Goal: Transaction & Acquisition: Register for event/course

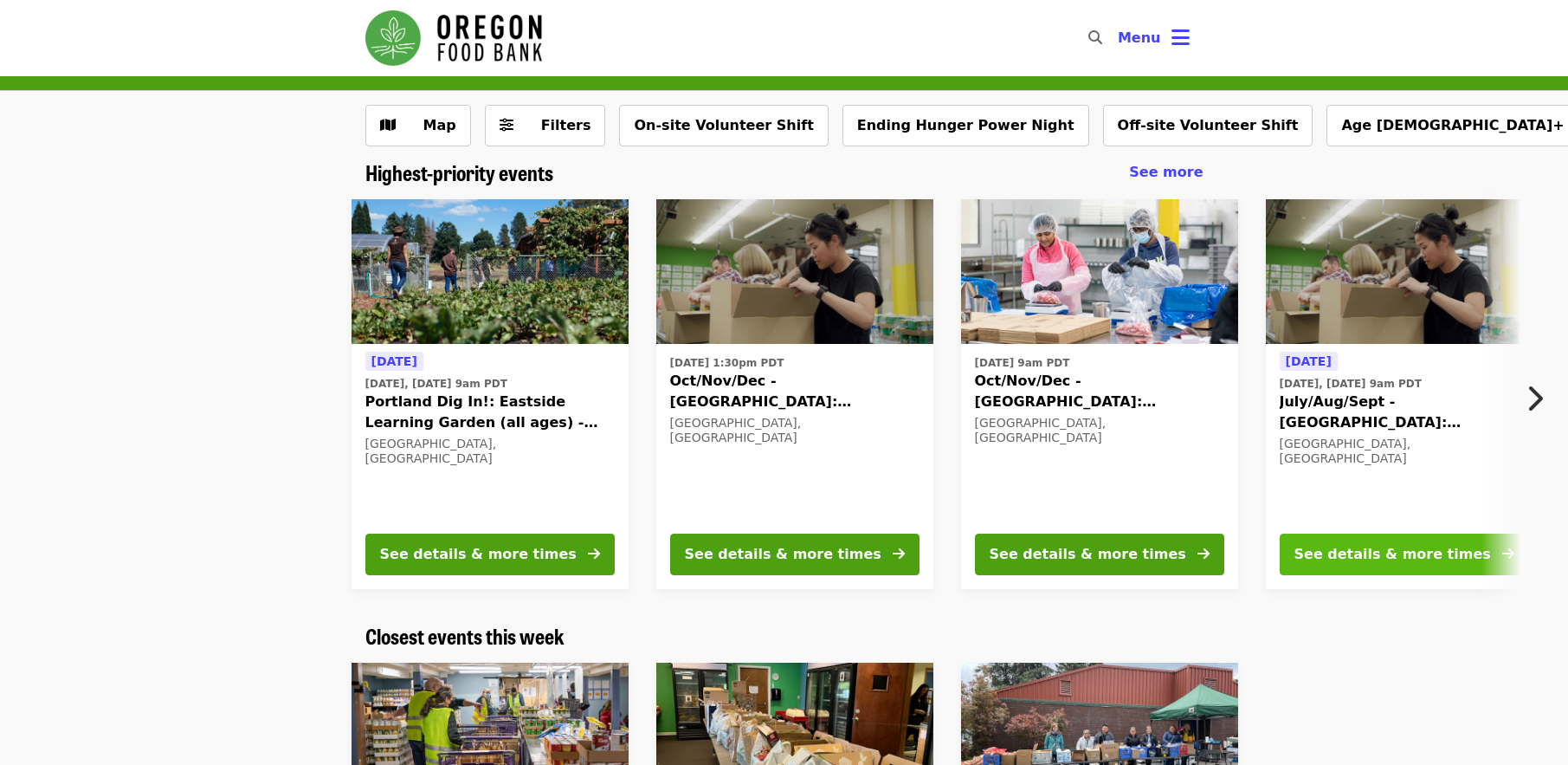
click at [1364, 549] on div "See details & more times" at bounding box center [1393, 554] width 197 height 21
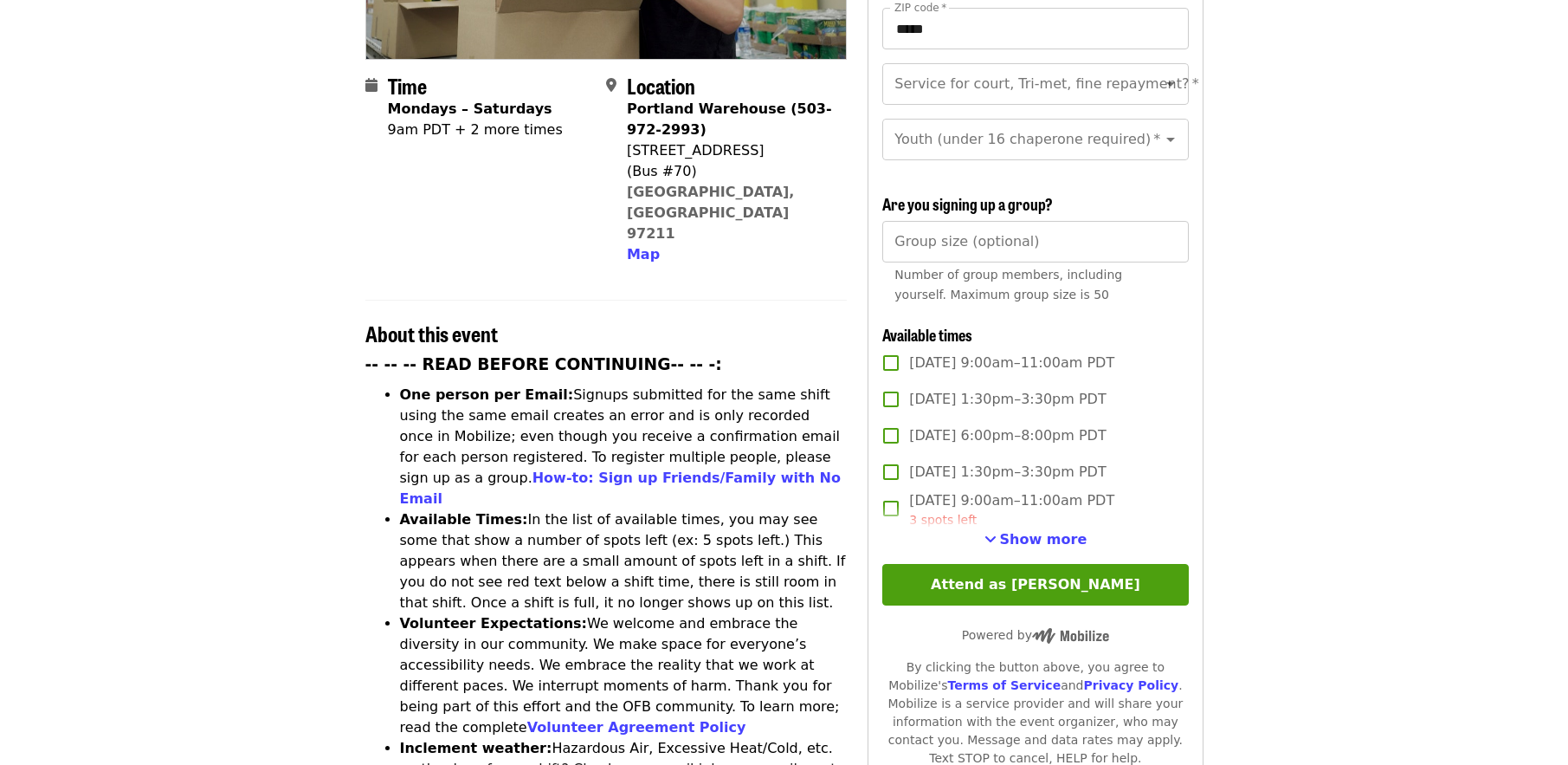
scroll to position [395, 0]
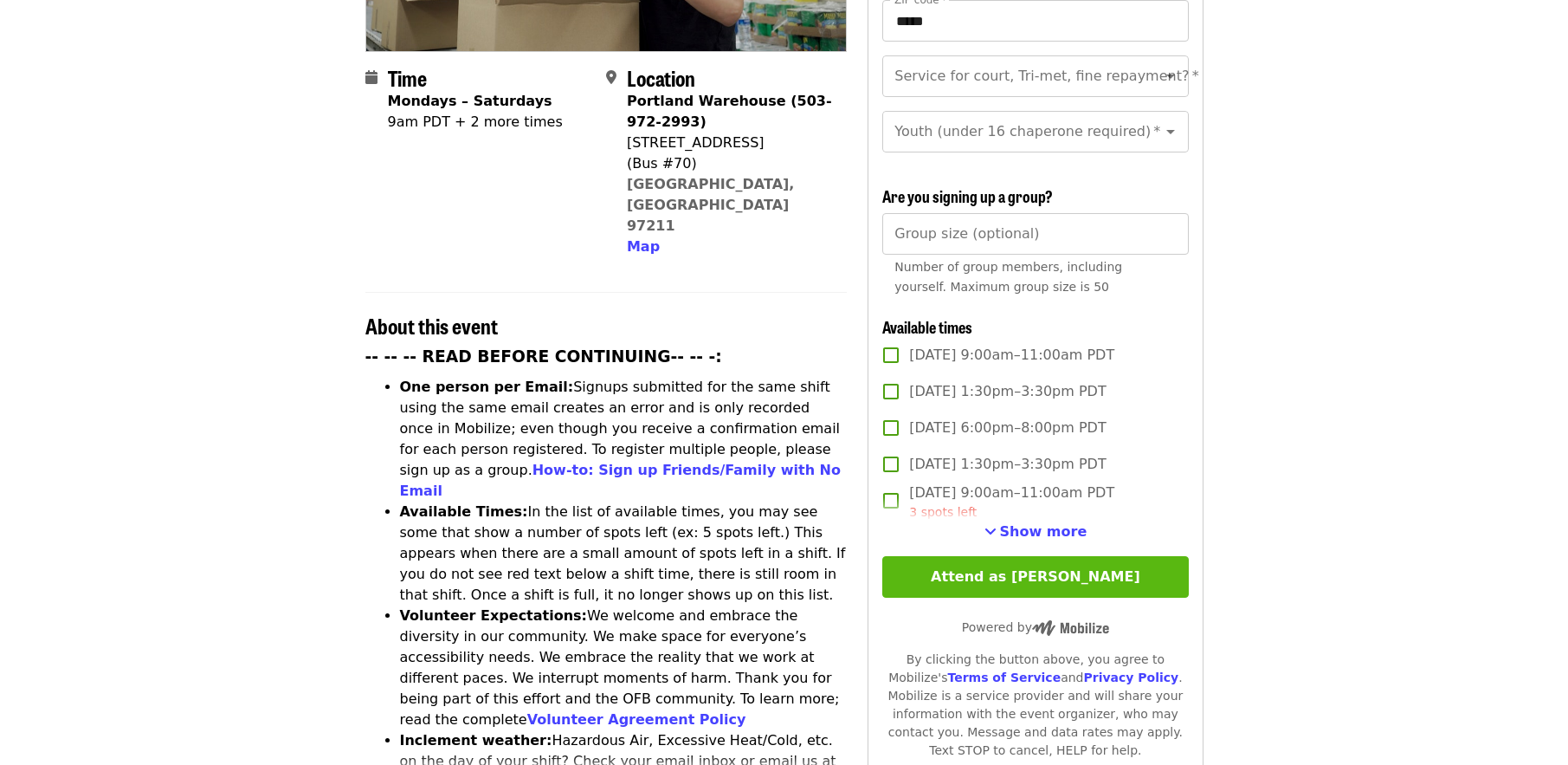
click at [1104, 566] on button "Attend as [PERSON_NAME]" at bounding box center [1035, 577] width 305 height 42
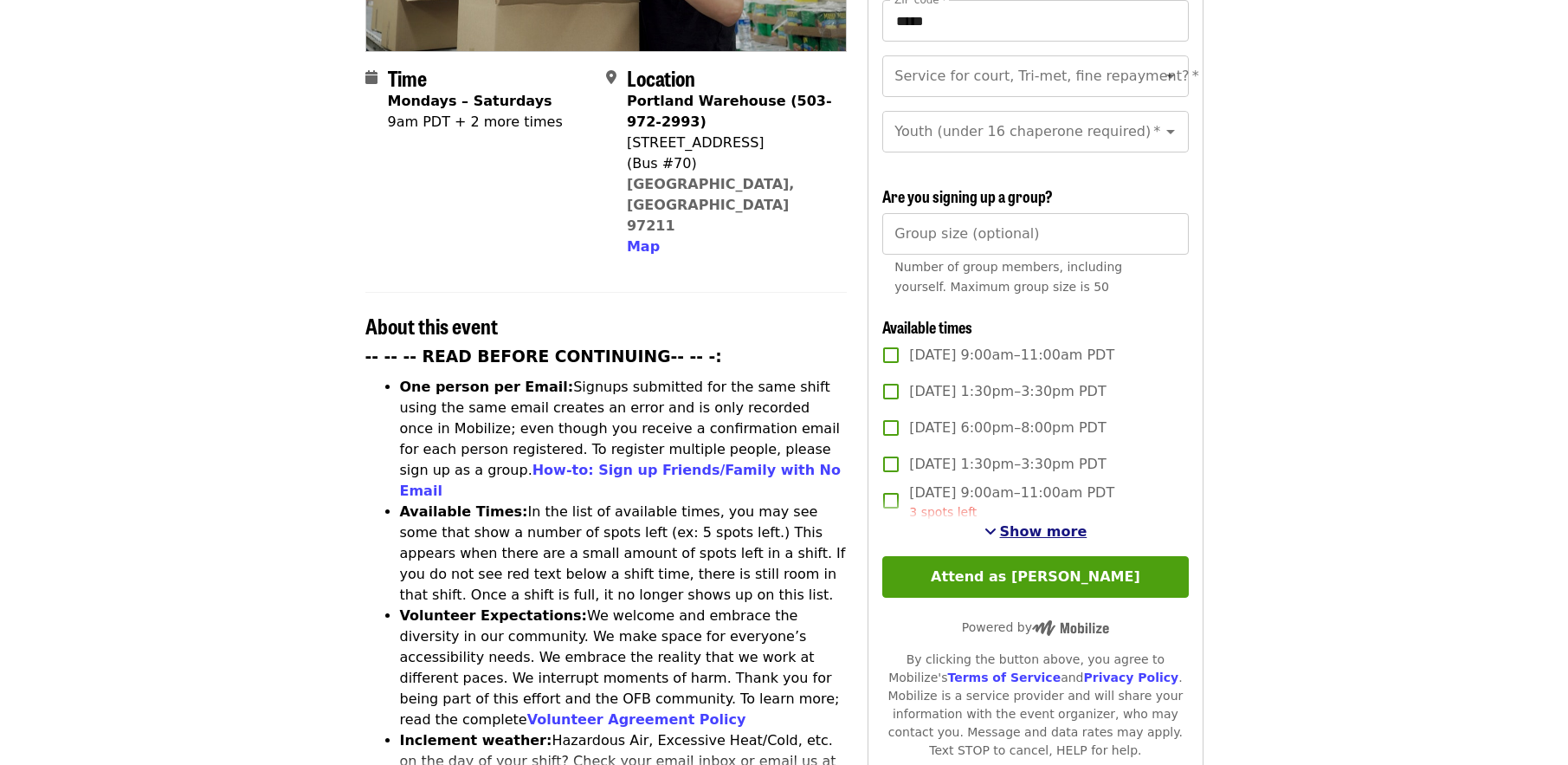
click at [1037, 524] on span "Show more" at bounding box center [1044, 531] width 87 height 17
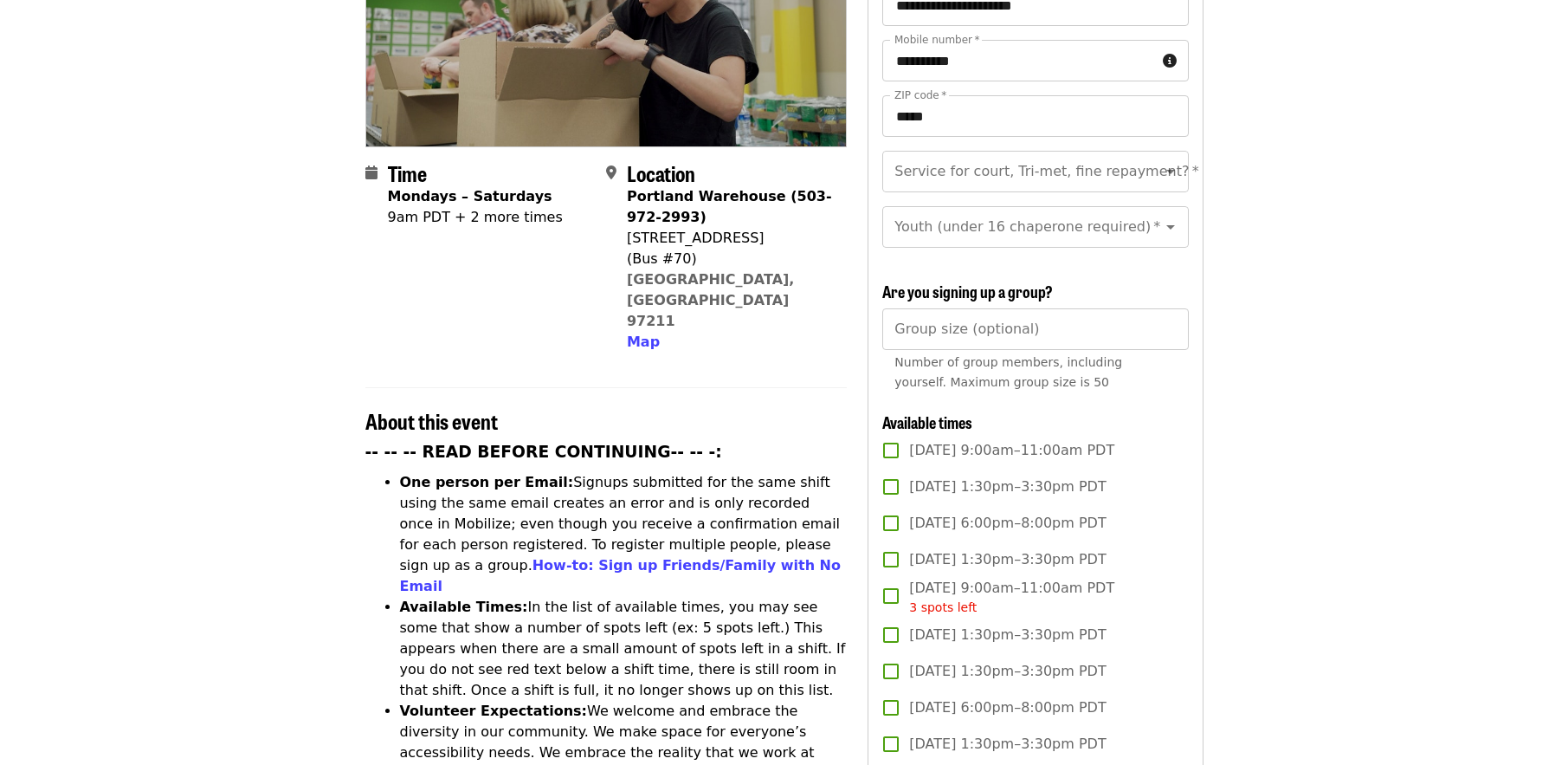
scroll to position [0, 0]
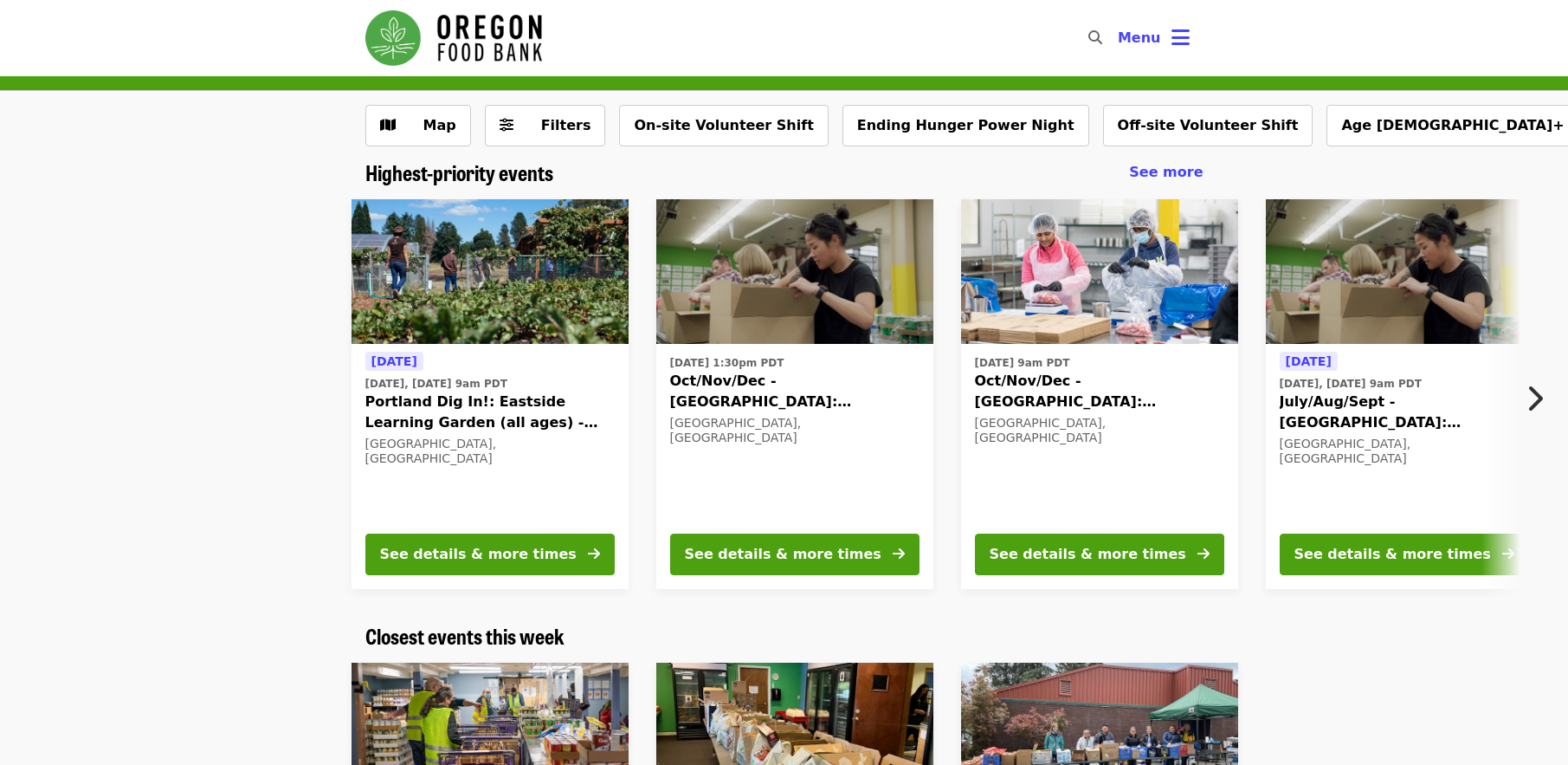
click at [1541, 396] on icon "chevron-right icon" at bounding box center [1534, 398] width 17 height 33
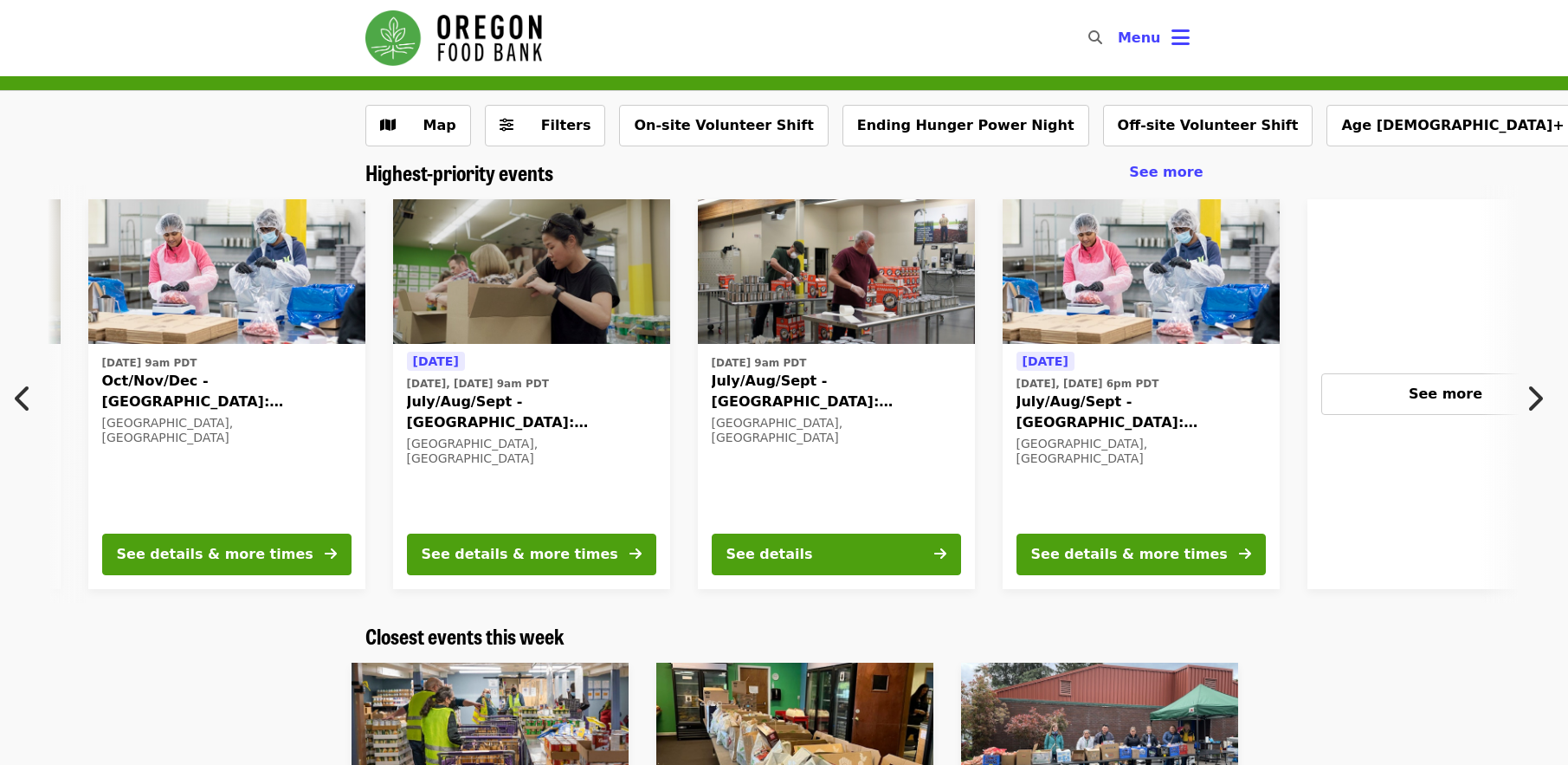
scroll to position [0, 932]
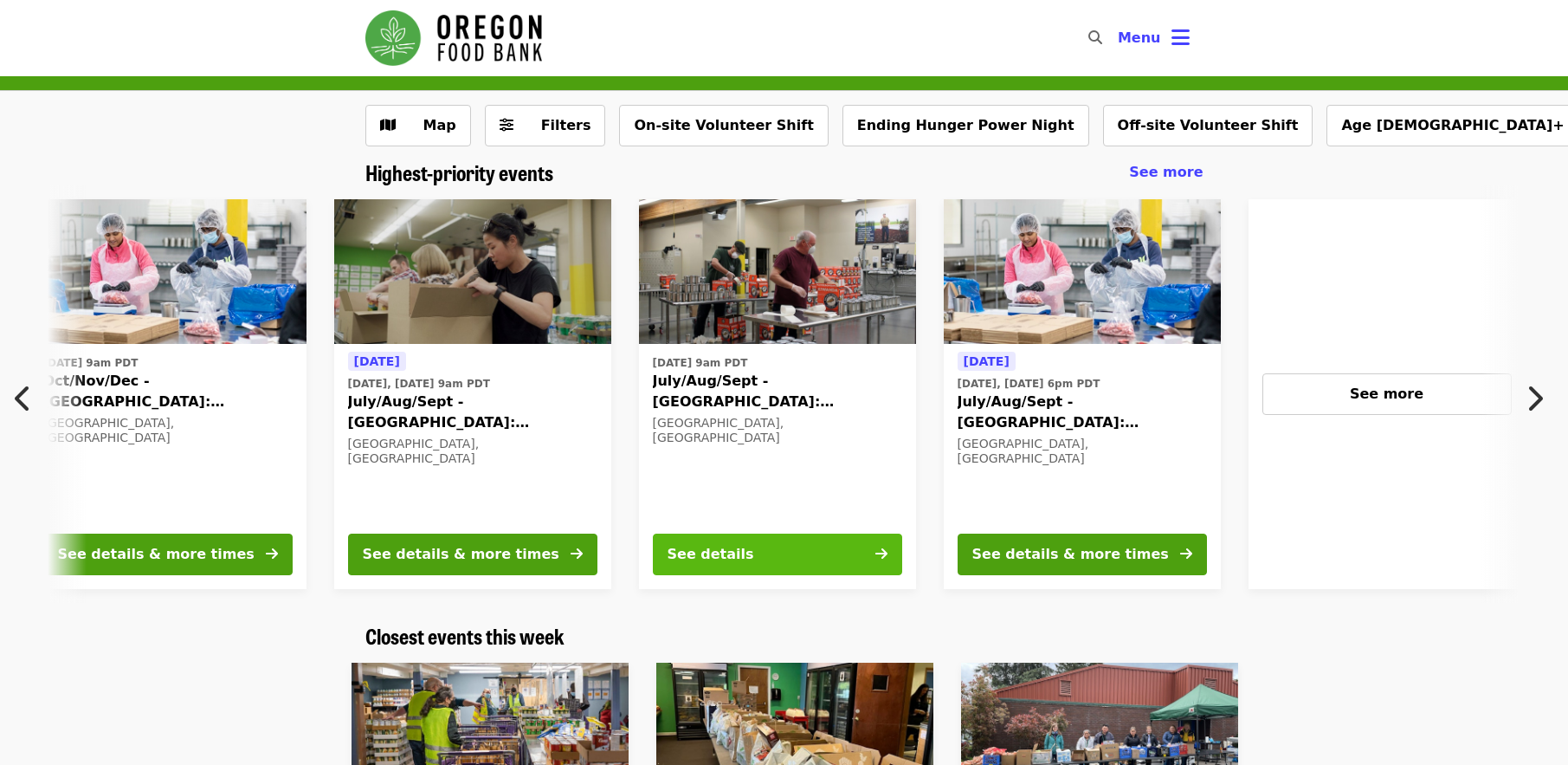
click at [780, 543] on button "See details" at bounding box center [778, 555] width 250 height 42
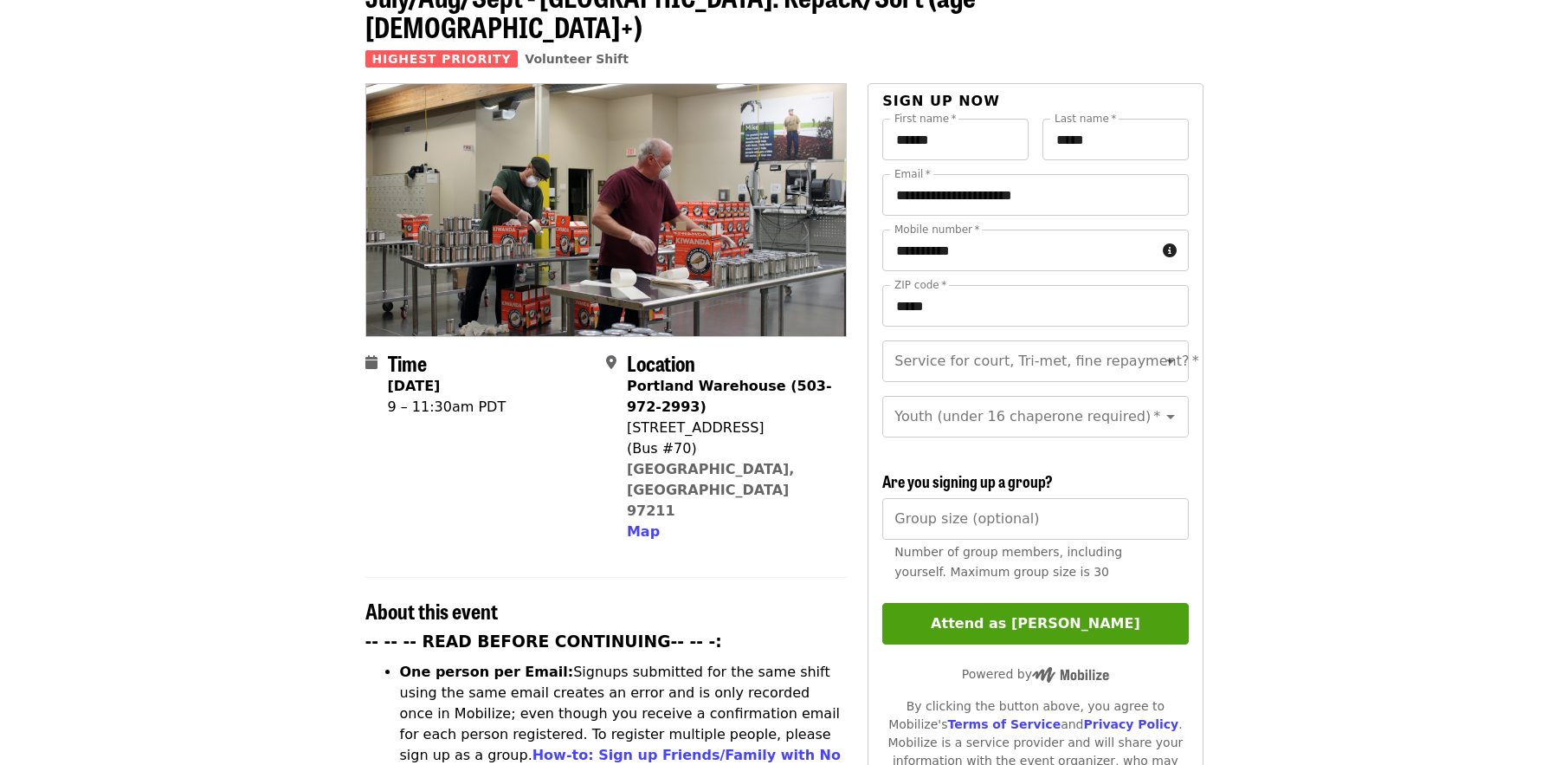
scroll to position [85, 0]
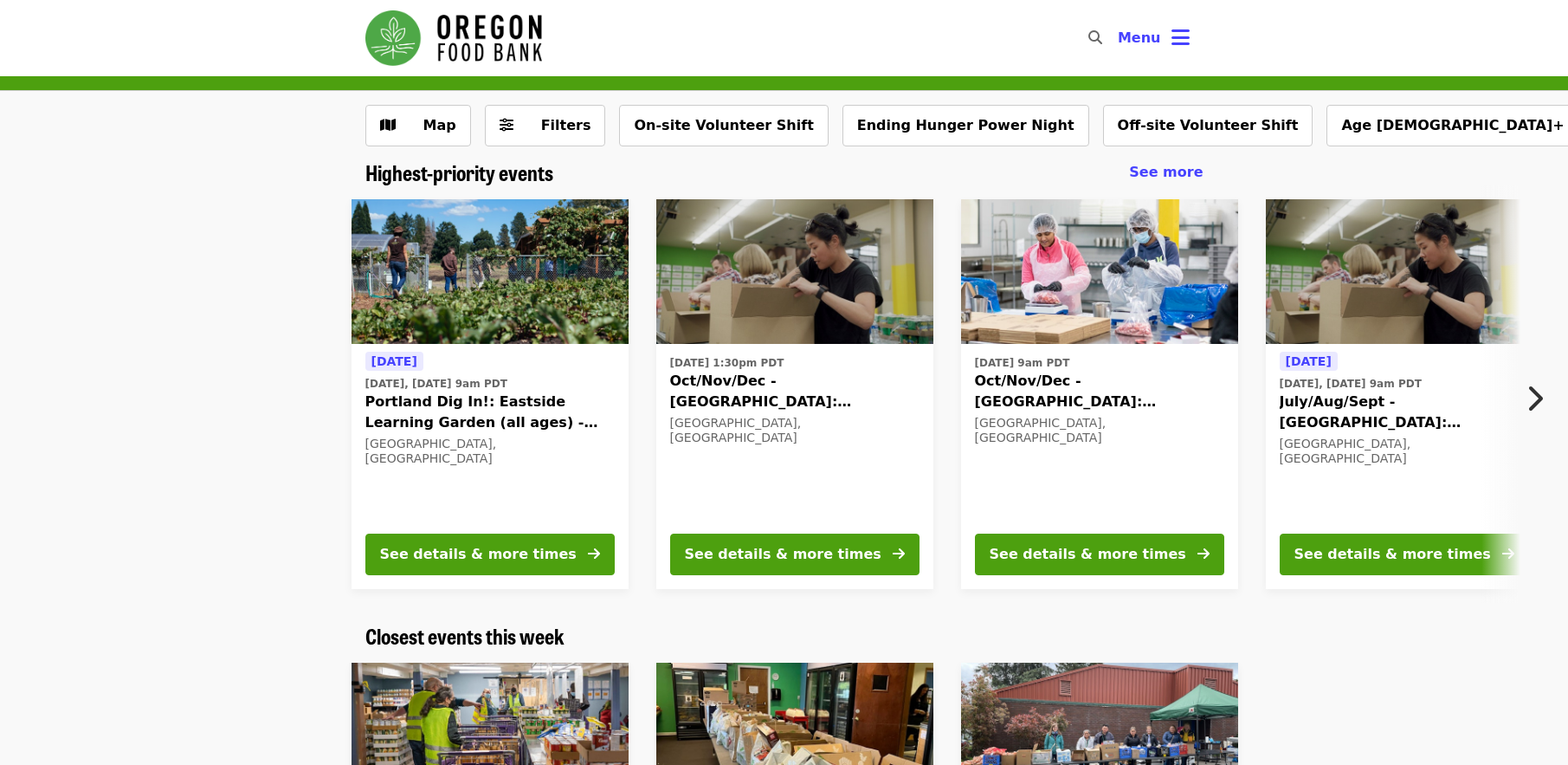
click at [1534, 395] on icon "chevron-right icon" at bounding box center [1534, 398] width 17 height 33
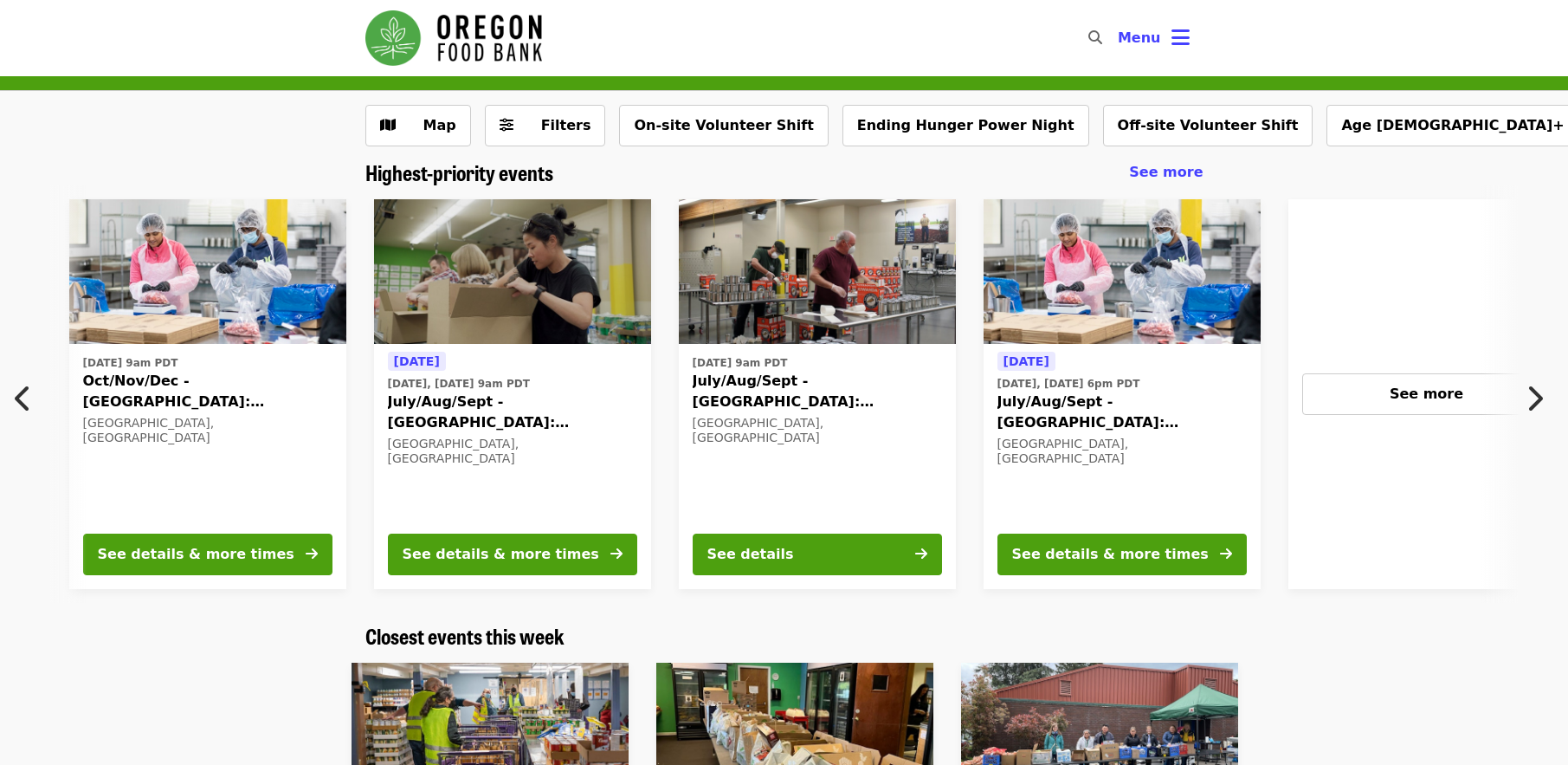
scroll to position [0, 932]
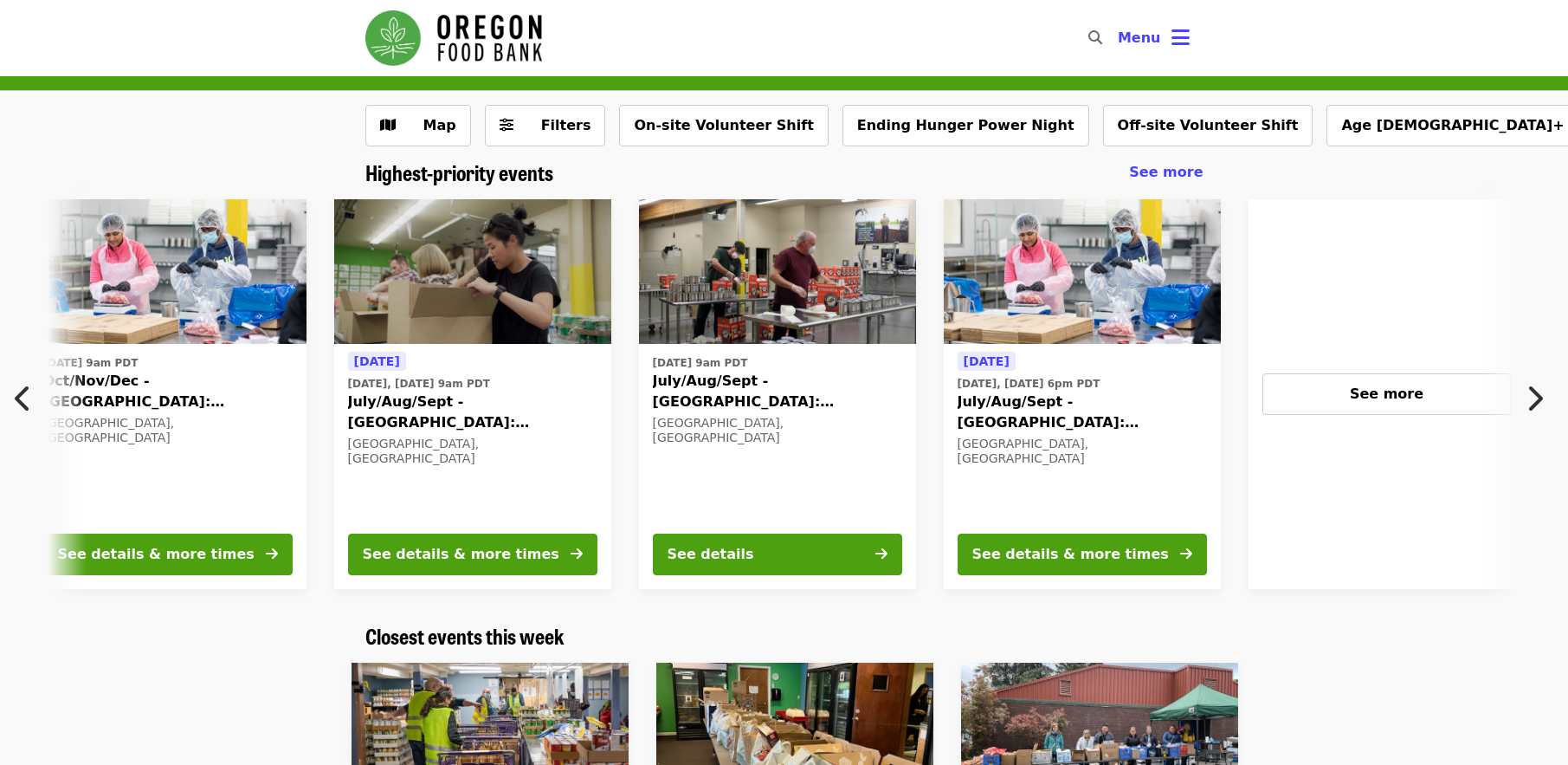
click at [1539, 395] on icon "chevron-right icon" at bounding box center [1534, 398] width 17 height 33
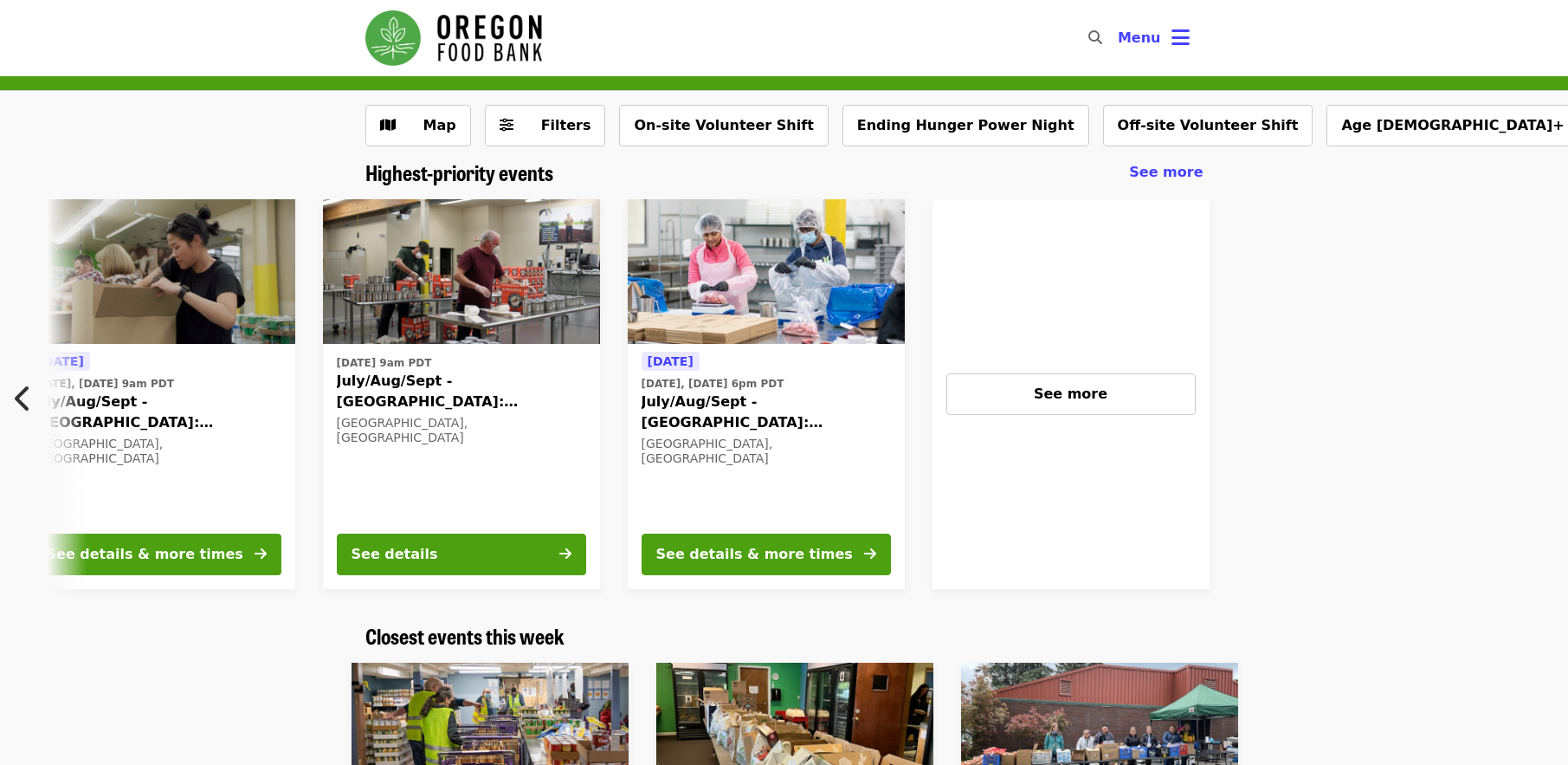
scroll to position [0, 1412]
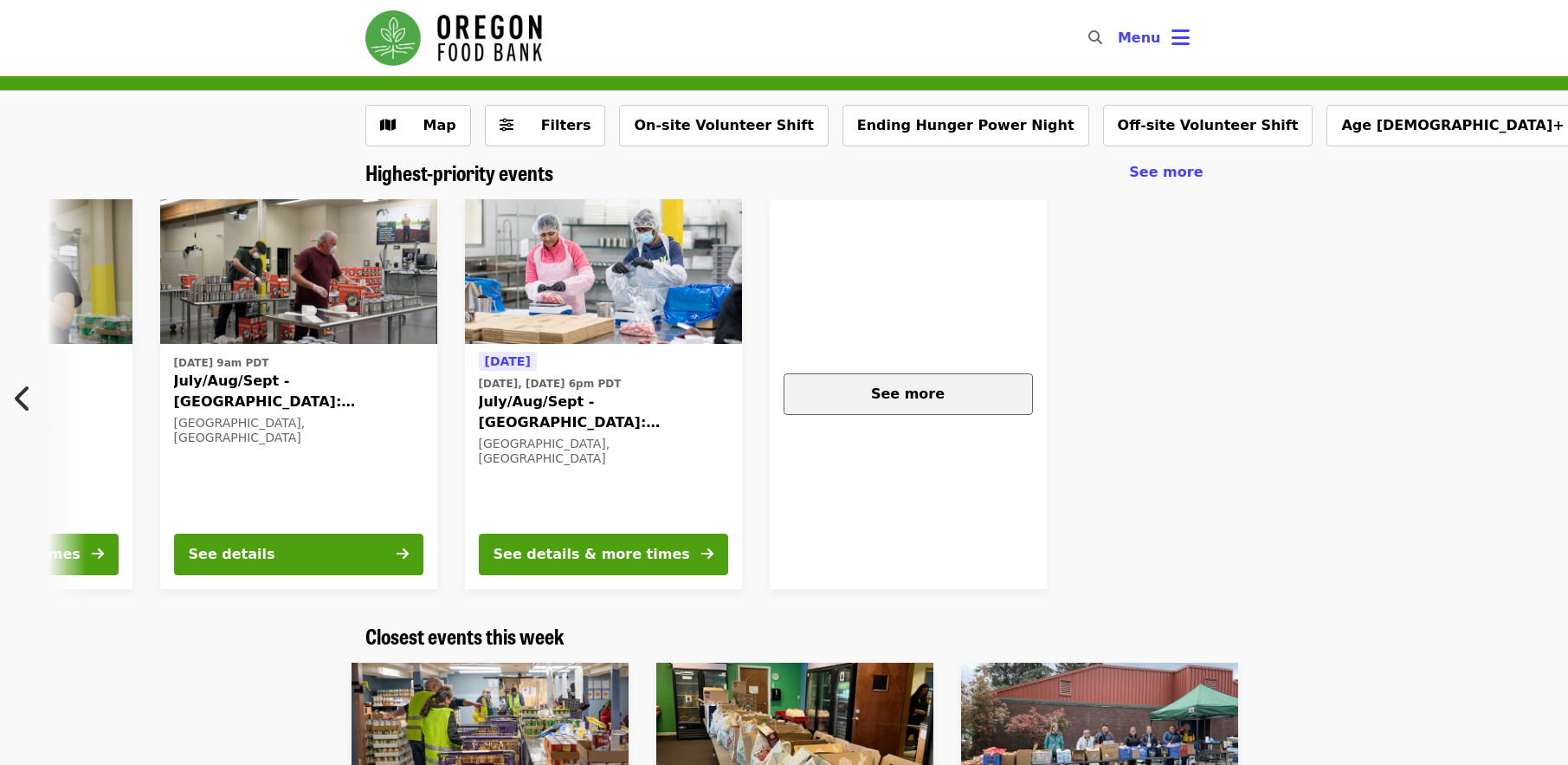
click at [934, 391] on span "See more" at bounding box center [908, 394] width 74 height 17
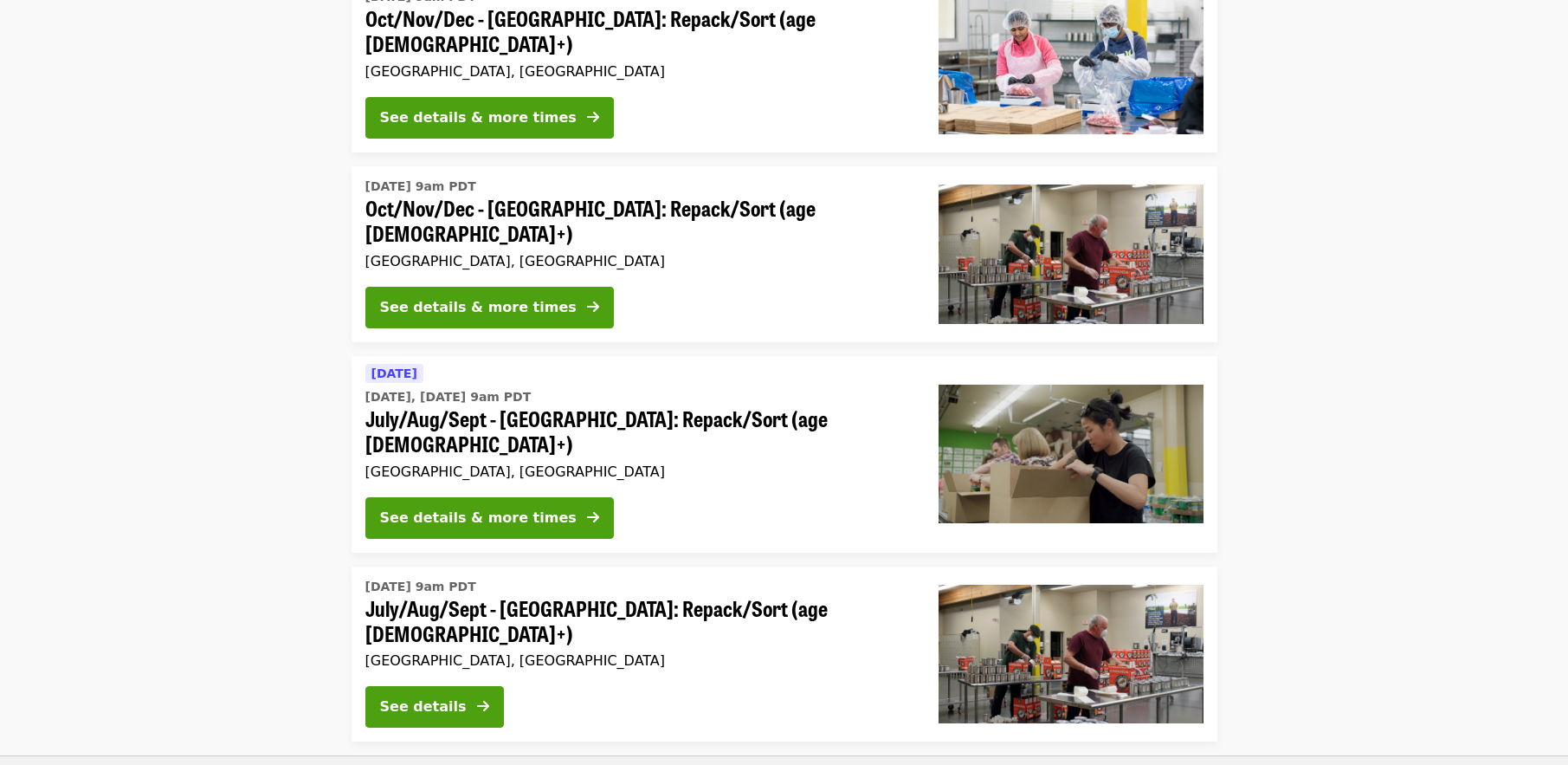
scroll to position [618, 0]
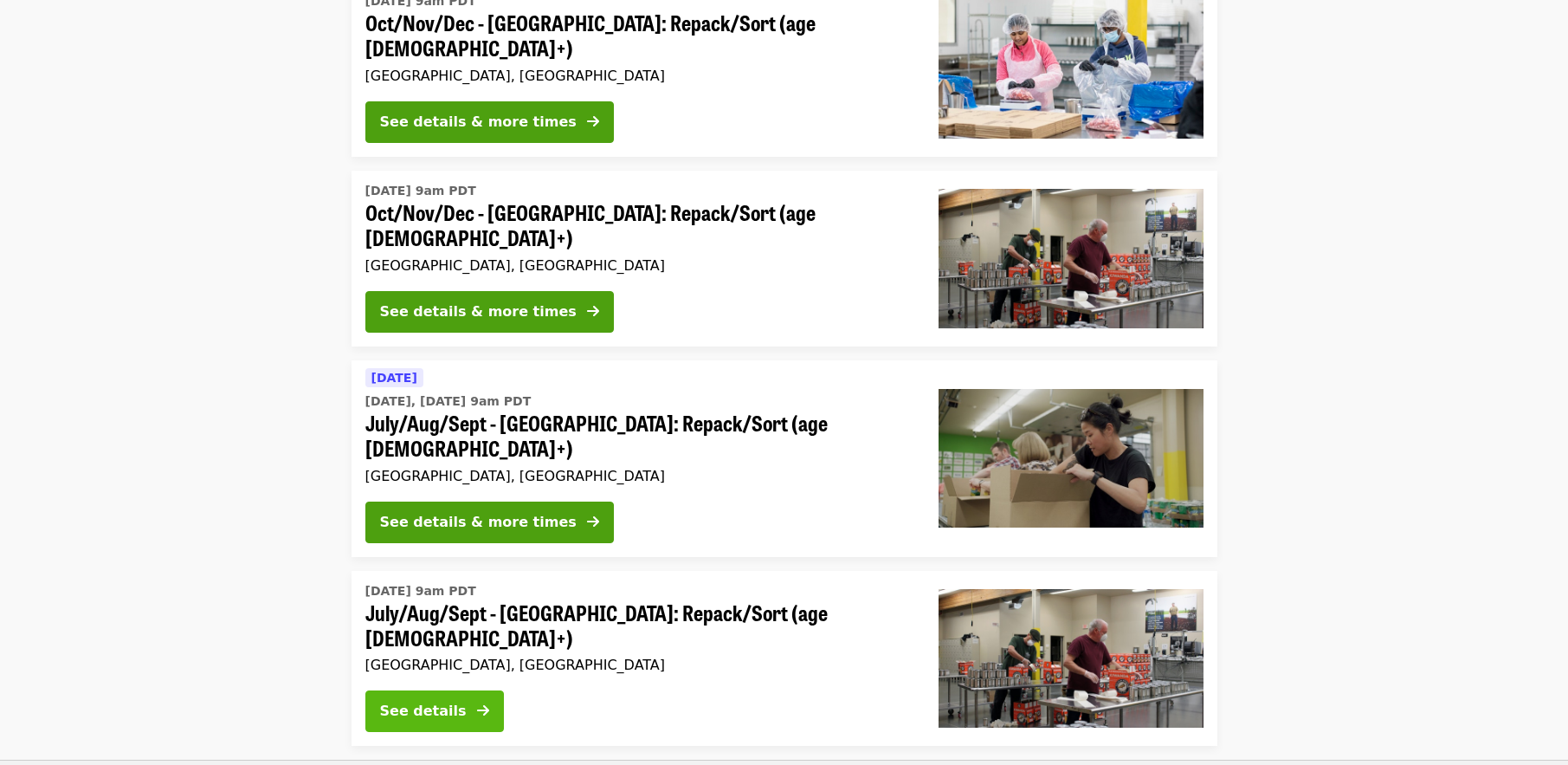
click at [438, 701] on div "See details" at bounding box center [423, 711] width 87 height 21
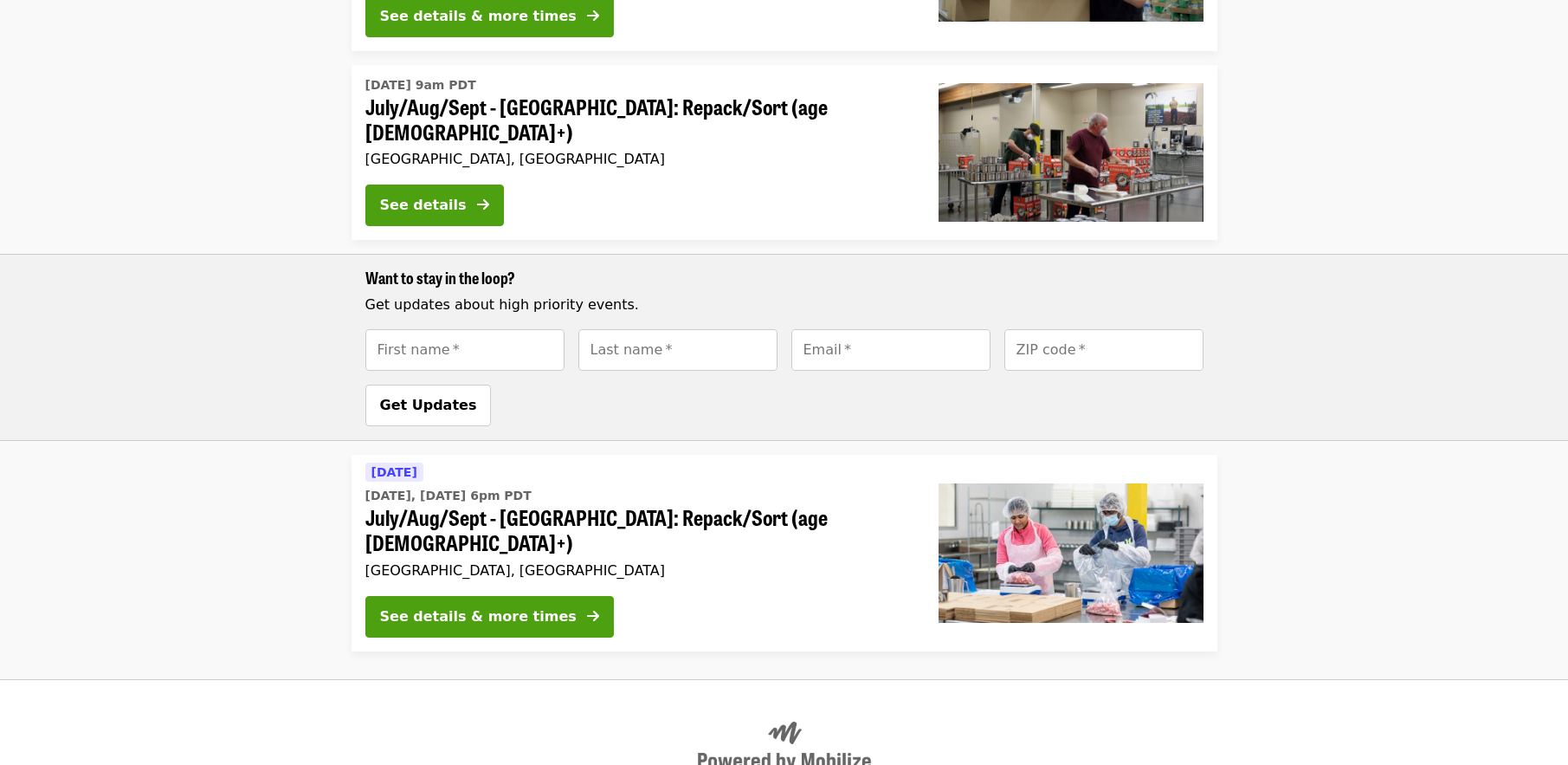
scroll to position [1138, 0]
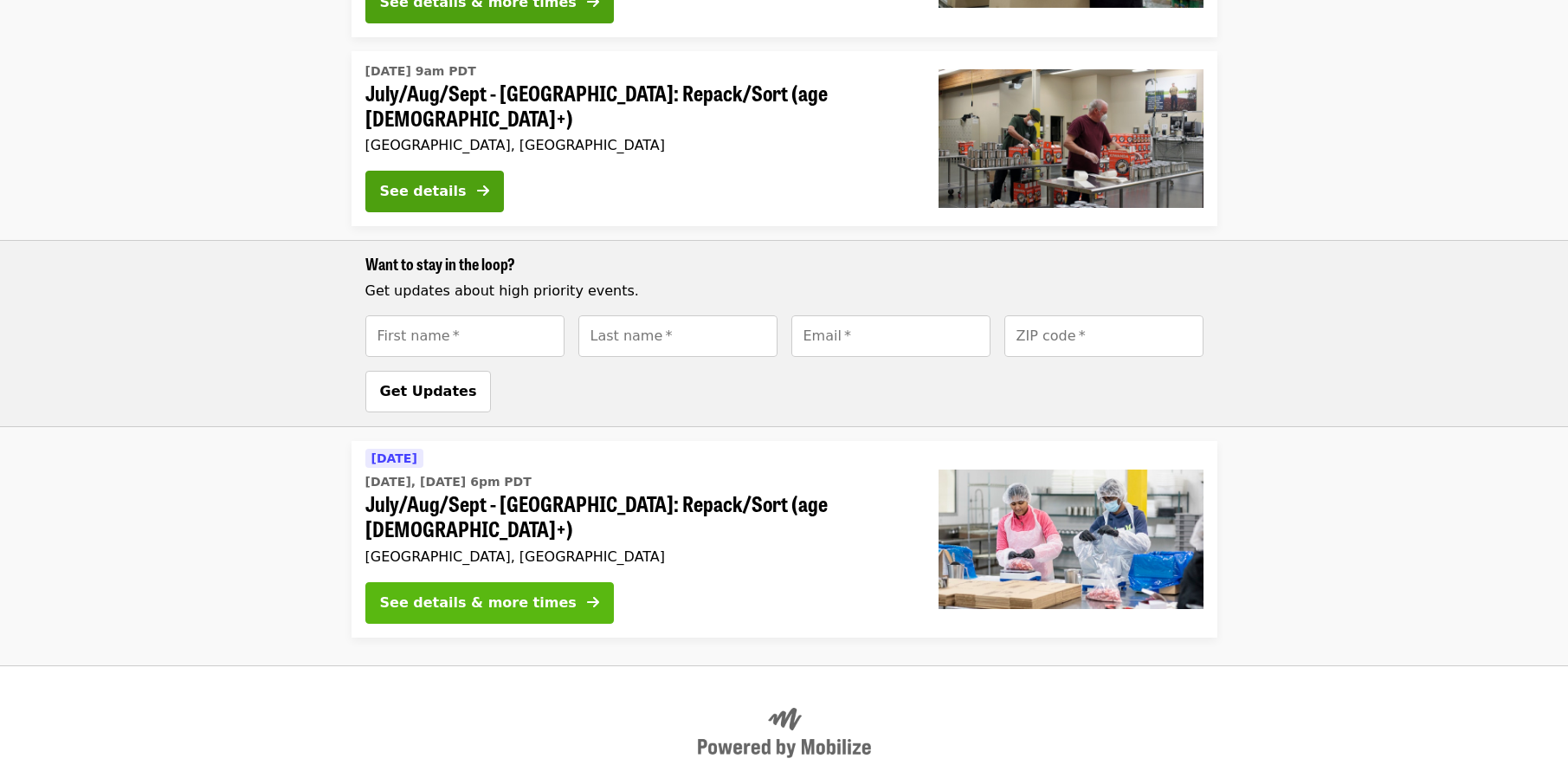
click at [442, 593] on div "See details & more times" at bounding box center [478, 603] width 197 height 21
